Goal: Task Accomplishment & Management: Complete application form

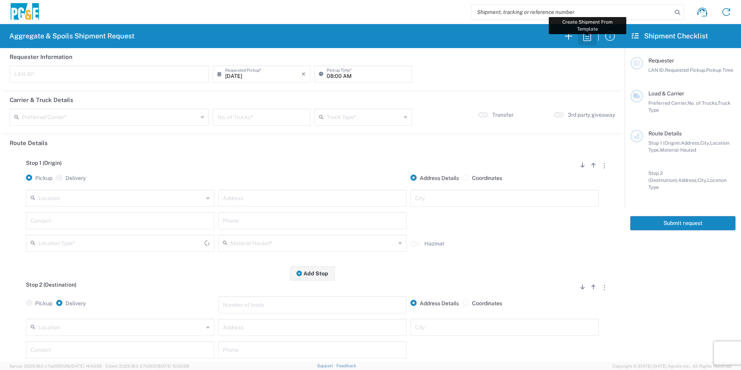
click at [589, 38] on icon "button" at bounding box center [587, 36] width 12 height 12
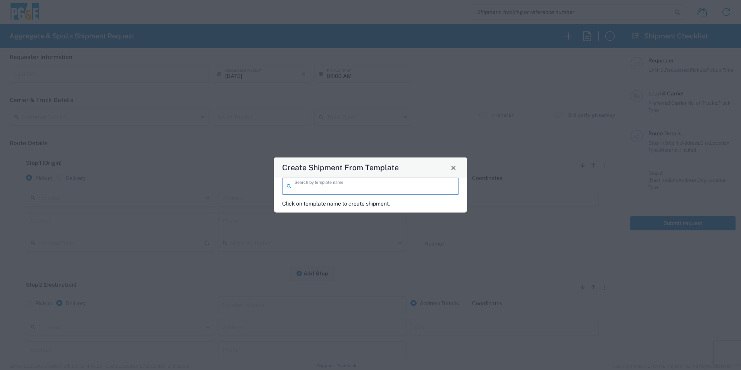
click at [381, 187] on input "search" at bounding box center [375, 186] width 160 height 14
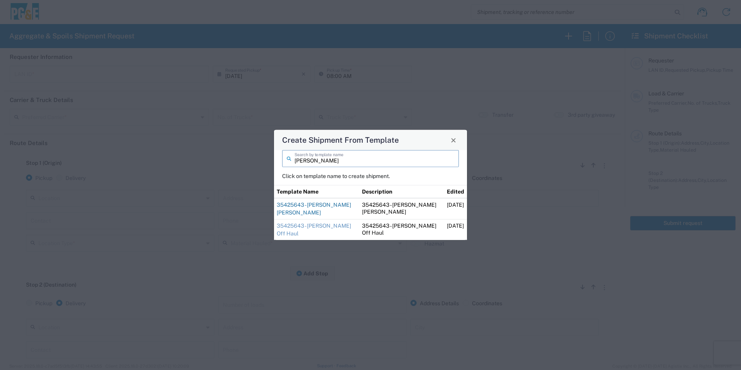
type input "[PERSON_NAME]"
click at [292, 204] on link "35425643 - Sean Angwin Hay Rd" at bounding box center [314, 209] width 74 height 14
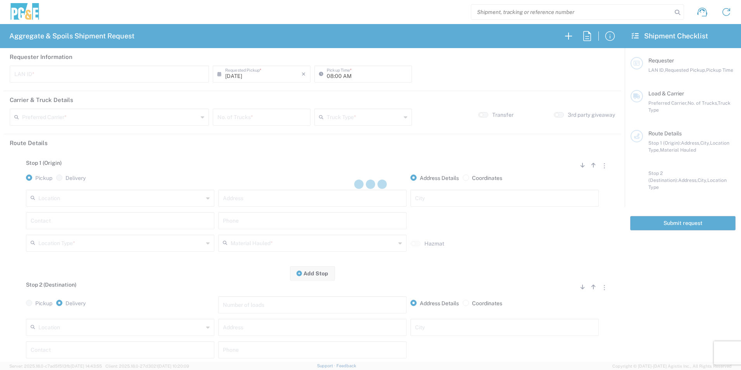
type input "CSGA"
type input "06:30 AM"
type input "[PERSON_NAME] Trucking"
type input "Super Dump"
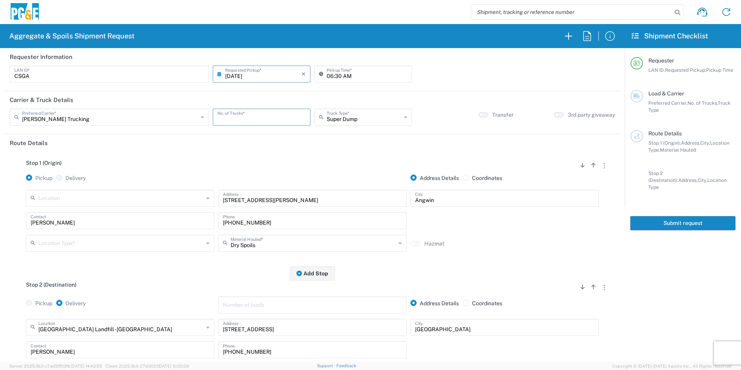
click at [282, 114] on input "number" at bounding box center [261, 117] width 88 height 14
type input "2"
click at [335, 74] on input "06:30 AM" at bounding box center [367, 74] width 81 height 14
click at [336, 73] on input "06:30 AM" at bounding box center [367, 74] width 81 height 14
type input "06:45 AM"
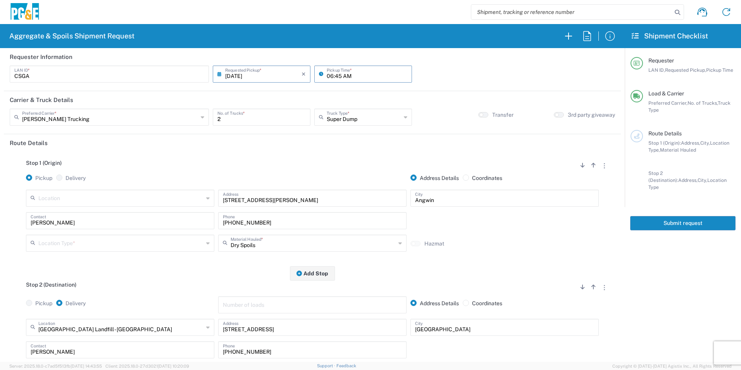
click at [81, 242] on input "text" at bounding box center [120, 243] width 165 height 14
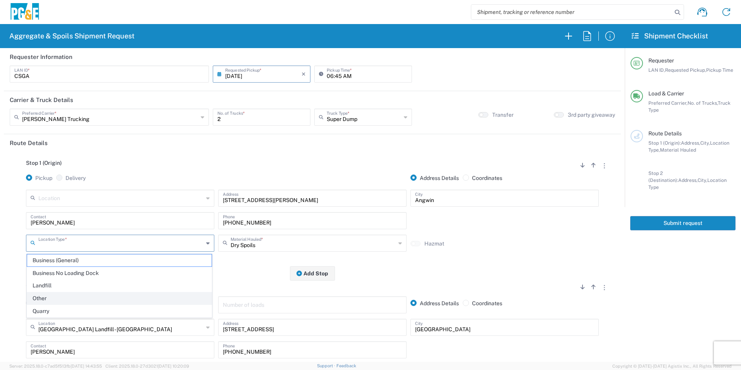
click at [42, 301] on span "Other" at bounding box center [119, 298] width 185 height 12
type input "Other"
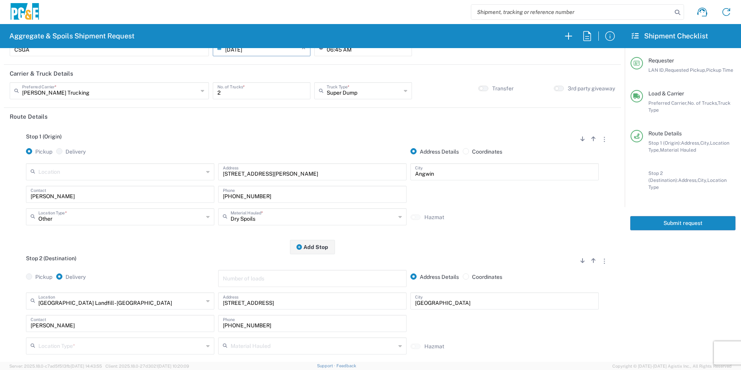
scroll to position [78, 0]
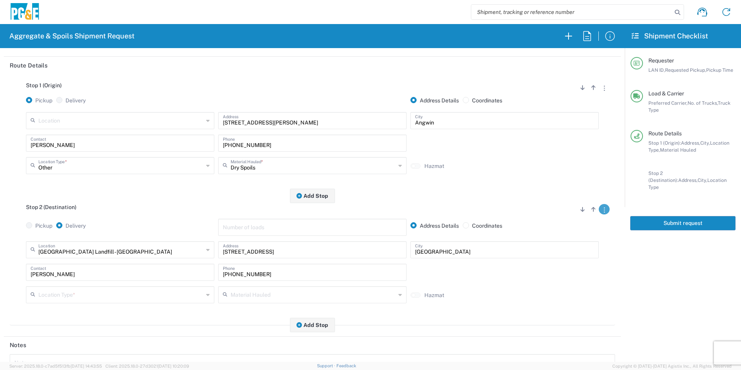
click at [600, 212] on button "button" at bounding box center [604, 209] width 11 height 10
click at [566, 257] on link "Remove Stop" at bounding box center [567, 257] width 41 height 6
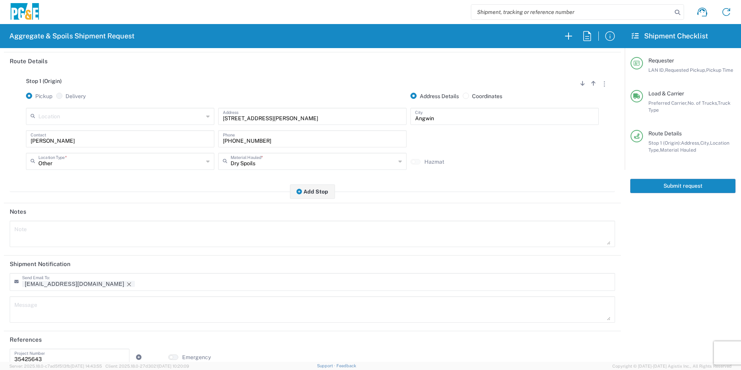
scroll to position [95, 0]
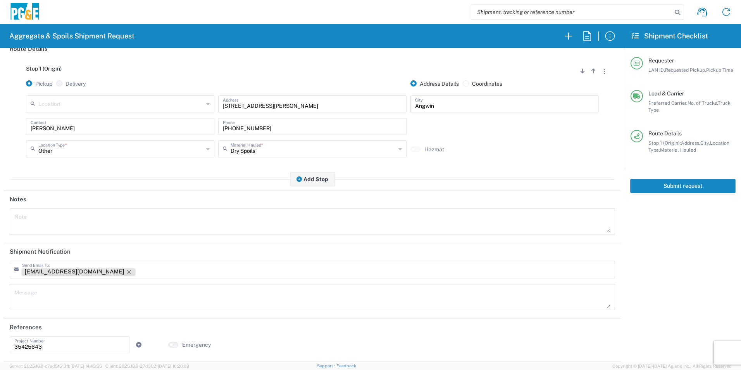
click at [126, 271] on icon "Remove tag" at bounding box center [129, 272] width 6 height 6
click at [315, 179] on button "Add Stop" at bounding box center [312, 179] width 45 height 14
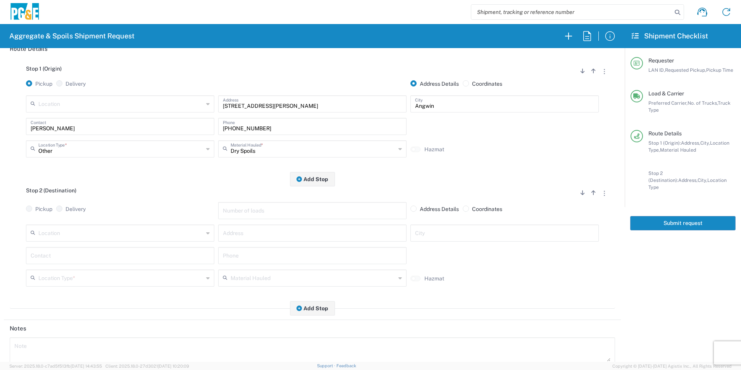
click at [68, 230] on input "text" at bounding box center [120, 233] width 165 height 14
click at [67, 247] on span "[GEOGRAPHIC_DATA] Landfill - [GEOGRAPHIC_DATA]" at bounding box center [119, 251] width 185 height 12
type input "[GEOGRAPHIC_DATA] Landfill - [GEOGRAPHIC_DATA]"
type input "6426 Hay Rd"
type input "Vacaville"
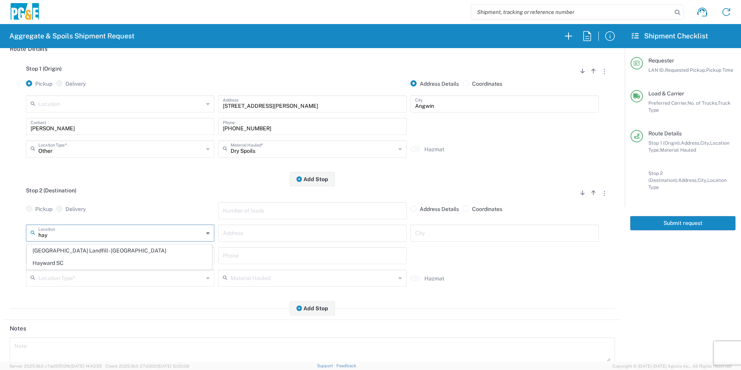
type input "Landfill"
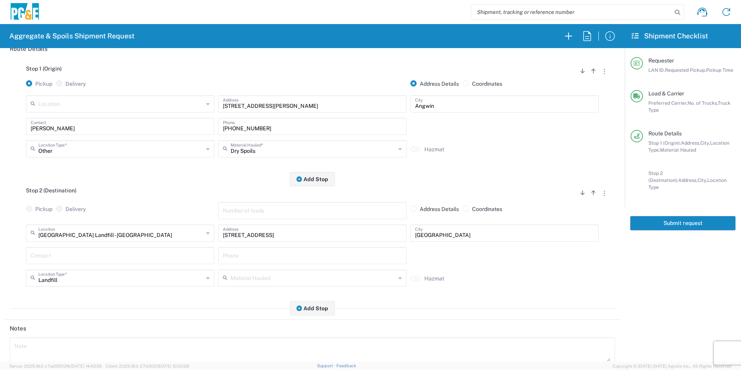
click at [55, 255] on input "text" at bounding box center [120, 255] width 179 height 14
type input "Sean"
drag, startPoint x: 288, startPoint y: 126, endPoint x: 84, endPoint y: 94, distance: 206.7
click at [85, 94] on div "Stop 1 (Origin) Add Stop Above Add Stop Below Remove Stop Pickup Delivery Addre…" at bounding box center [313, 118] width 606 height 122
click at [307, 251] on input "text" at bounding box center [312, 255] width 179 height 14
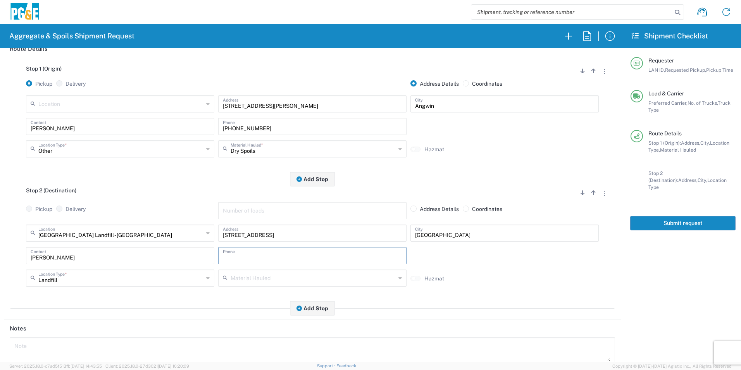
paste input "916-588-0988"
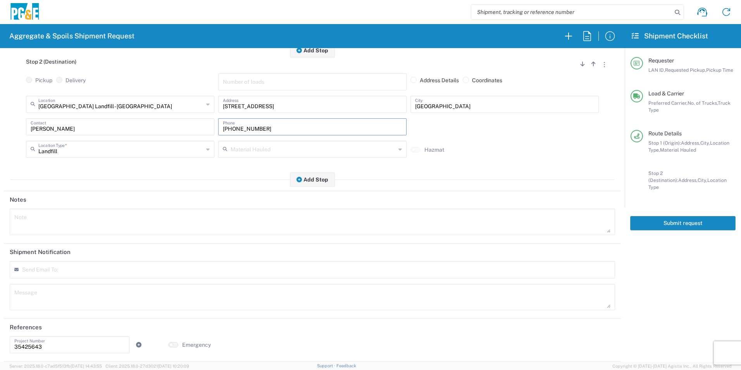
scroll to position [0, 0]
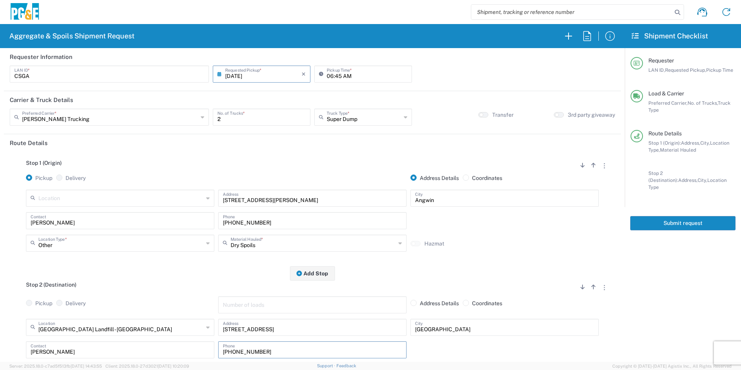
type input "916-588-0988"
drag, startPoint x: 658, startPoint y: 211, endPoint x: 665, endPoint y: 212, distance: 7.0
click at [658, 216] on button "Submit request" at bounding box center [682, 223] width 105 height 14
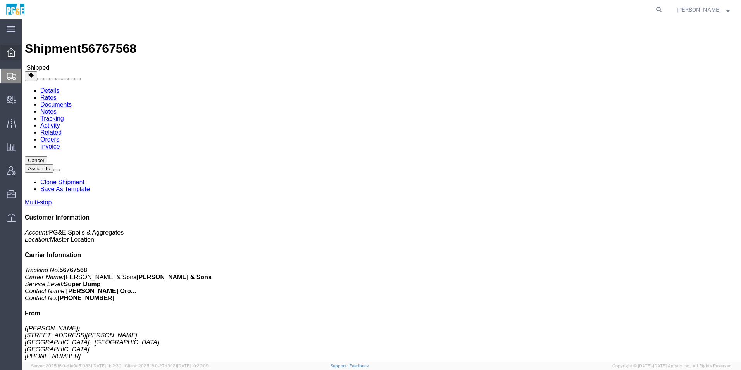
click at [14, 51] on icon at bounding box center [11, 52] width 9 height 9
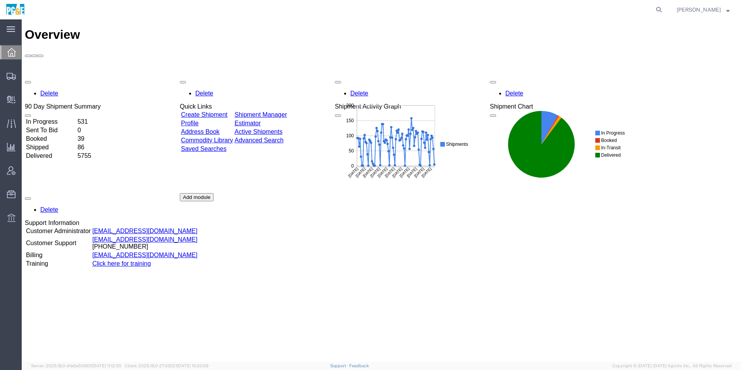
click at [276, 111] on link "Shipment Manager" at bounding box center [261, 114] width 52 height 7
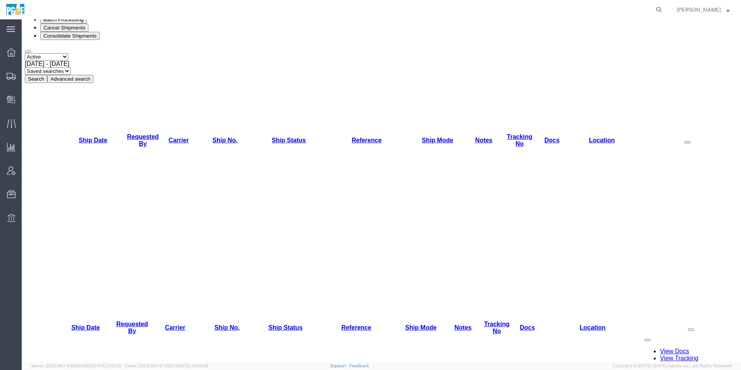
scroll to position [155, 0]
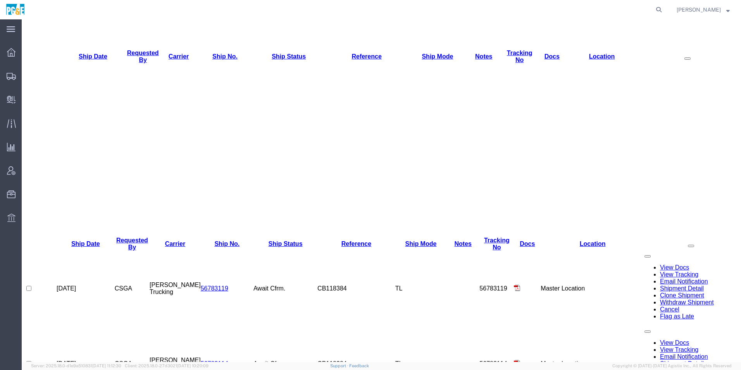
checkbox input "true"
